Goal: Task Accomplishment & Management: Manage account settings

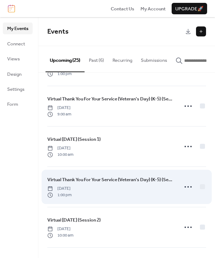
scroll to position [564, 0]
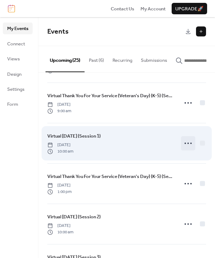
click at [182, 138] on icon at bounding box center [187, 143] width 11 height 11
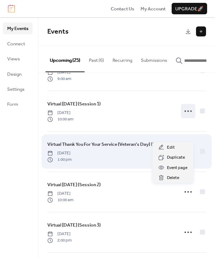
scroll to position [595, 0]
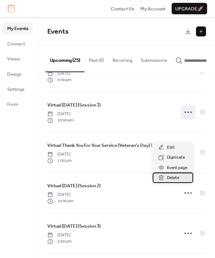
click at [176, 175] on span "Delete" at bounding box center [173, 178] width 12 height 7
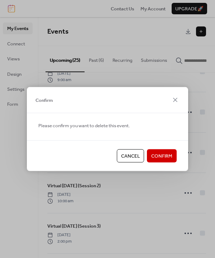
click at [160, 156] on span "Confirm" at bounding box center [161, 156] width 21 height 7
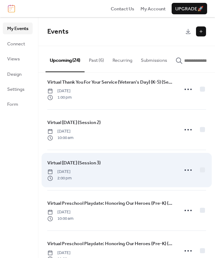
scroll to position [619, 0]
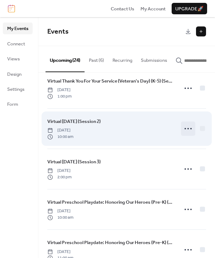
click at [189, 123] on icon at bounding box center [187, 128] width 11 height 11
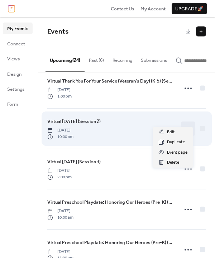
scroll to position [619, 0]
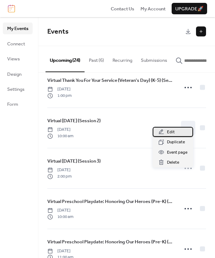
click at [175, 128] on div "Edit" at bounding box center [172, 132] width 40 height 10
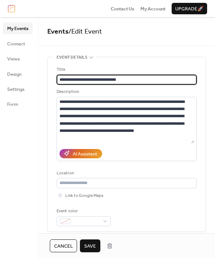
type input "**********"
click at [90, 243] on span "Save" at bounding box center [90, 246] width 12 height 7
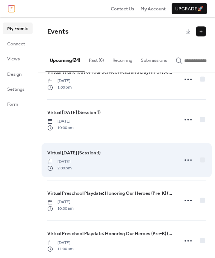
scroll to position [620, 0]
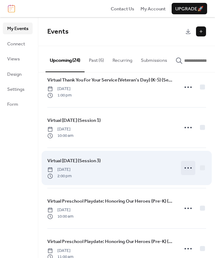
click at [183, 162] on icon at bounding box center [187, 167] width 11 height 11
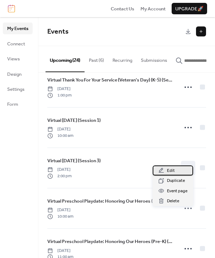
click at [175, 170] on div "Edit" at bounding box center [172, 171] width 40 height 10
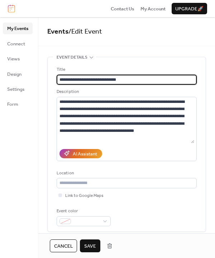
type input "**********"
click at [88, 249] on span "Save" at bounding box center [90, 246] width 12 height 7
